Goal: Task Accomplishment & Management: Manage account settings

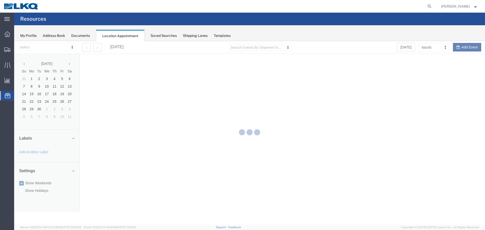
select select "28018"
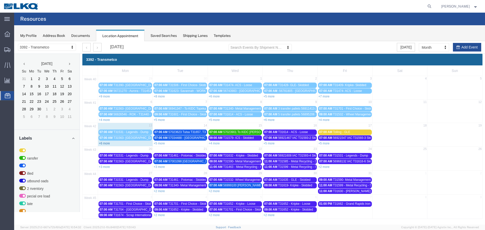
click at [105, 143] on link "+6 more" at bounding box center [104, 144] width 11 height 4
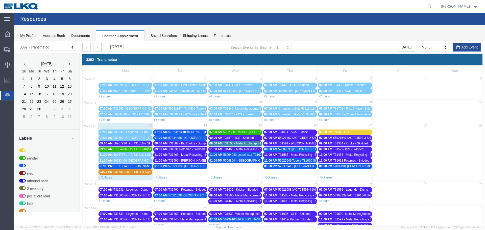
click at [120, 143] on span "56967936 IAC T31616-2 Skidded" at bounding box center [135, 144] width 44 height 4
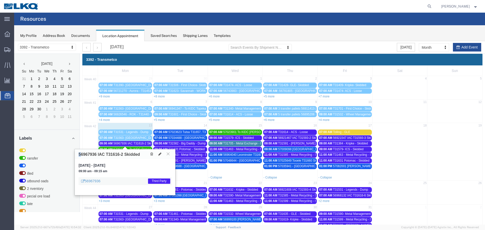
click at [80, 154] on div "56967936 IAC T31616-2 Skidded" at bounding box center [125, 154] width 100 height 10
drag, startPoint x: 82, startPoint y: 158, endPoint x: 78, endPoint y: 155, distance: 4.9
click at [81, 157] on div "56967936 IAC T31616-2 Skidded" at bounding box center [125, 154] width 100 height 10
drag, startPoint x: 77, startPoint y: 153, endPoint x: 84, endPoint y: 154, distance: 7.2
click at [96, 155] on div "56967936 IAC T31616-2 Skidded" at bounding box center [125, 154] width 100 height 10
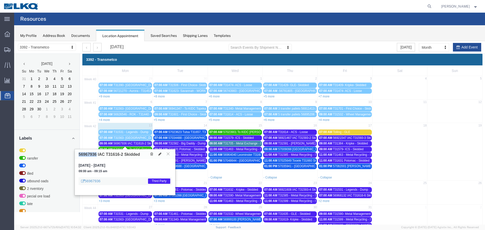
copy h3 "56967936"
click at [167, 153] on icon at bounding box center [168, 153] width 3 height 3
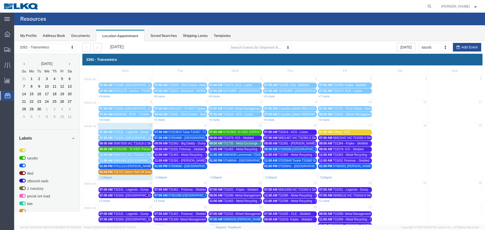
click at [135, 148] on span "57054206 - To KIDC Parryville - T31690 -" at bounding box center [140, 149] width 55 height 4
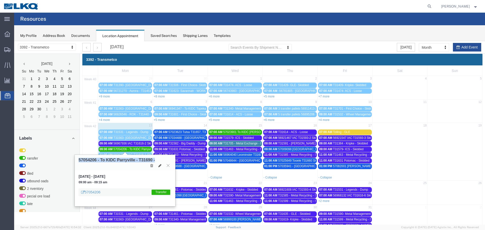
drag, startPoint x: 79, startPoint y: 159, endPoint x: 95, endPoint y: 164, distance: 16.5
click at [95, 164] on div "57054206 - To KIDC Parryville - T31690 -" at bounding box center [125, 162] width 100 height 15
drag, startPoint x: 92, startPoint y: 167, endPoint x: 79, endPoint y: 162, distance: 13.8
click at [92, 168] on div "57054206 - To KIDC Parryville - T31690 -" at bounding box center [125, 162] width 100 height 15
drag, startPoint x: 79, startPoint y: 160, endPoint x: 91, endPoint y: 163, distance: 12.6
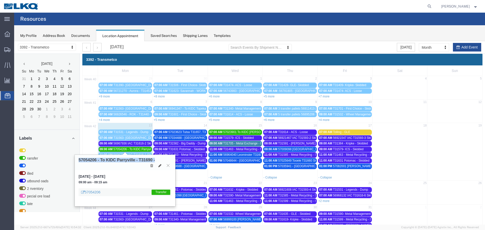
click at [92, 163] on div "57054206 - To KIDC Parryville - T31690 -" at bounding box center [125, 162] width 100 height 15
drag, startPoint x: 88, startPoint y: 167, endPoint x: 82, endPoint y: 162, distance: 7.8
click at [88, 167] on div "57054206 - To KIDC Parryville - T31690 -" at bounding box center [125, 162] width 100 height 15
drag, startPoint x: 79, startPoint y: 160, endPoint x: 95, endPoint y: 162, distance: 16.5
click at [96, 162] on h3 "57054206 - To KIDC Parryville - T31690 -" at bounding box center [117, 160] width 76 height 5
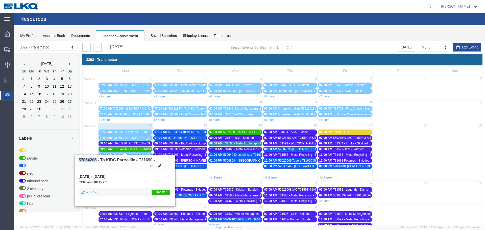
copy h3 "57054206"
click at [168, 166] on icon at bounding box center [168, 165] width 3 height 3
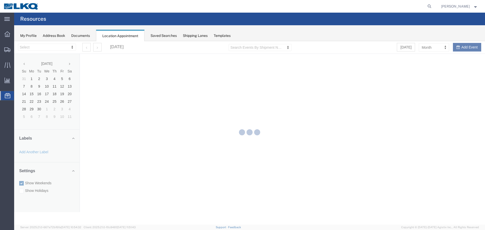
select select "28018"
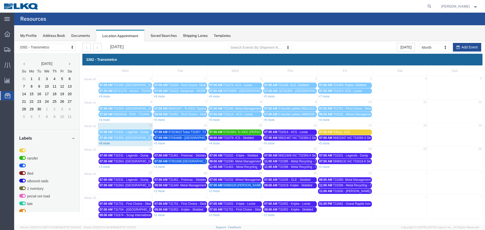
click at [107, 143] on link "+6 more" at bounding box center [104, 144] width 11 height 4
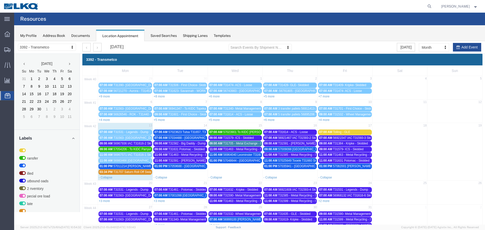
click at [231, 143] on span "T31705 - Metal Exchange - Dump" at bounding box center [245, 144] width 45 height 4
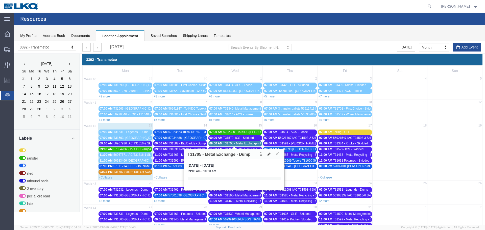
click at [268, 155] on icon at bounding box center [268, 154] width 3 height 4
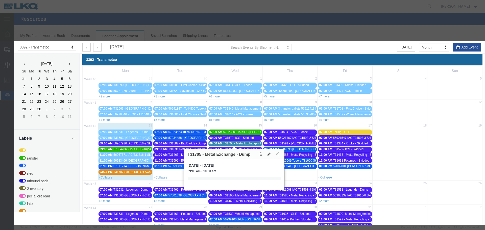
select select "1"
select select
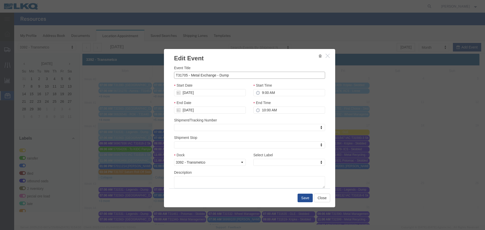
click at [174, 74] on input "T31705 - Metal Exchange - Dump" at bounding box center [249, 75] width 151 height 7
type input "DUMP T31705 - Metal Exchange - Dump"
type input "th"
select select "23"
click at [297, 199] on button "Save" at bounding box center [304, 198] width 15 height 9
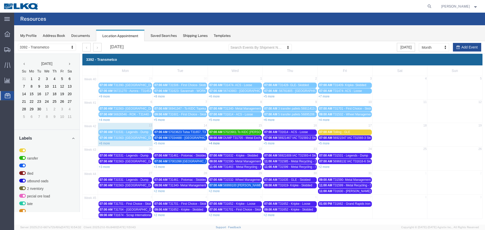
click at [212, 143] on link "+4 more" at bounding box center [213, 144] width 11 height 4
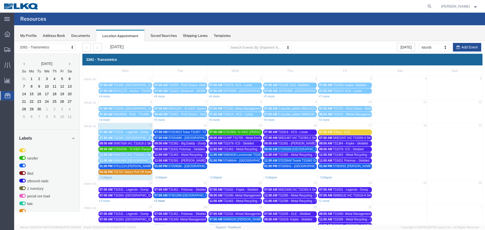
click at [161, 201] on link "+3 more" at bounding box center [158, 201] width 11 height 4
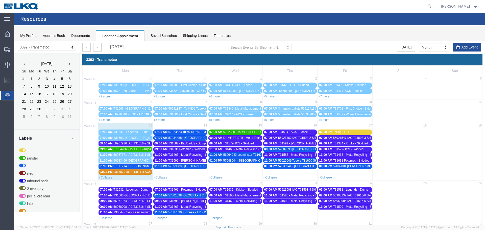
scroll to position [50, 0]
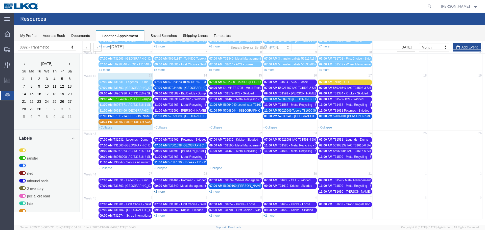
click at [155, 191] on link "+2 more" at bounding box center [158, 192] width 11 height 4
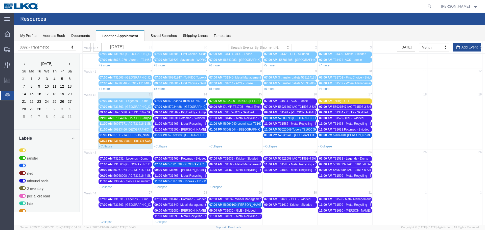
scroll to position [50, 0]
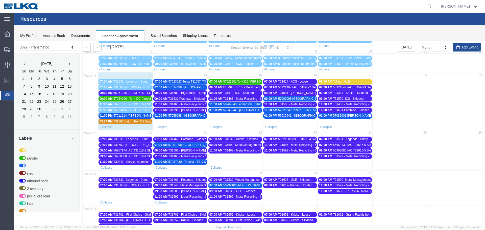
click at [183, 93] on span "T31582 - Big Daddy - Dump" at bounding box center [186, 93] width 37 height 4
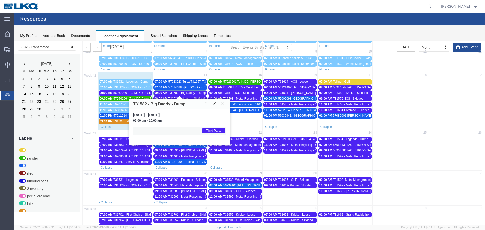
drag, startPoint x: 223, startPoint y: 104, endPoint x: 217, endPoint y: 104, distance: 6.1
click at [223, 104] on icon at bounding box center [222, 103] width 3 height 3
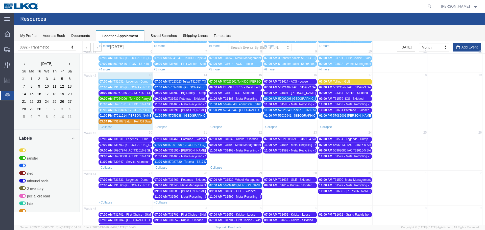
click at [198, 100] on span "T31631 Potomac - Skidded" at bounding box center [186, 99] width 36 height 4
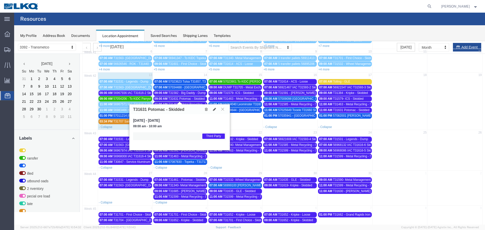
click at [222, 109] on icon at bounding box center [222, 109] width 3 height 3
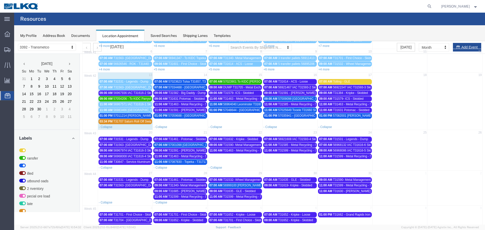
click at [199, 103] on span "T31463 - Metal Recycling - Skidded" at bounding box center [191, 104] width 47 height 4
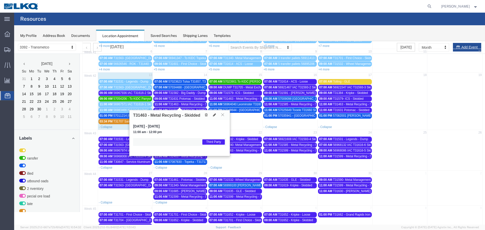
click at [223, 113] on icon at bounding box center [222, 114] width 3 height 3
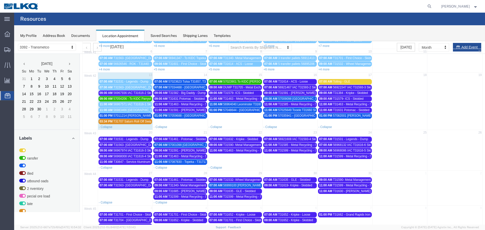
click at [198, 109] on span "T31591 - [PERSON_NAME] / [GEOGRAPHIC_DATA] - Dump" at bounding box center [209, 110] width 82 height 4
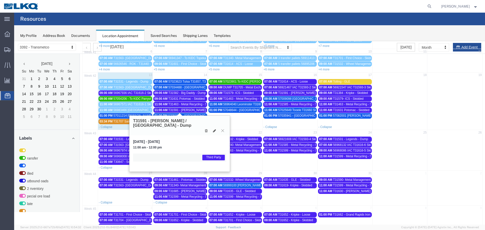
click at [223, 129] on icon at bounding box center [222, 130] width 3 height 3
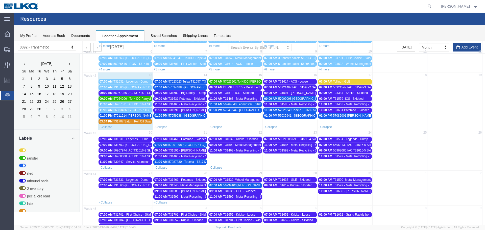
click at [144, 92] on span "56967936 IAC T31616-2 Skidded" at bounding box center [135, 93] width 44 height 4
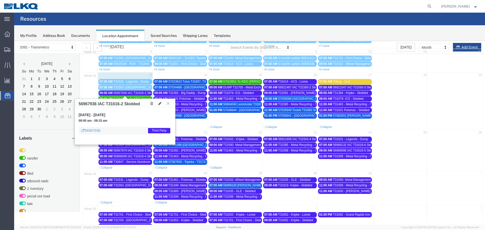
click at [167, 103] on icon at bounding box center [168, 103] width 3 height 3
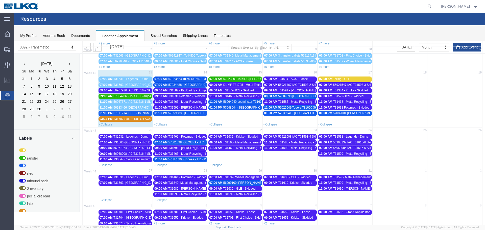
scroll to position [61, 0]
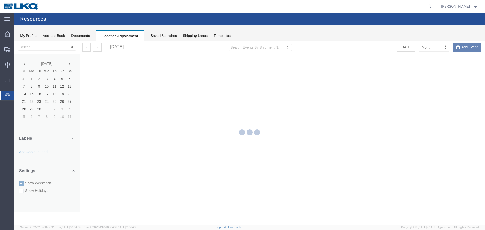
select select "28018"
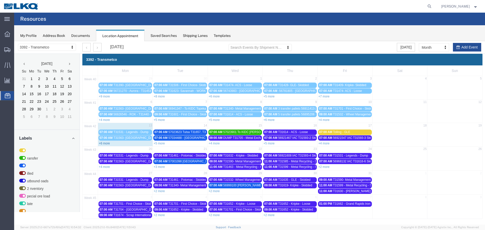
click at [108, 144] on link "+6 more" at bounding box center [104, 144] width 11 height 4
